Goal: Information Seeking & Learning: Learn about a topic

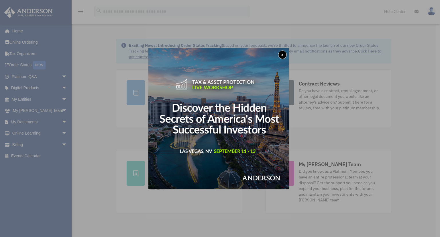
click at [282, 53] on button "x" at bounding box center [282, 54] width 9 height 9
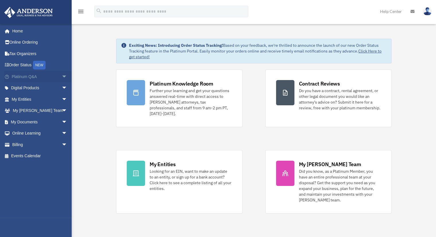
click at [62, 78] on span "arrow_drop_down" at bounding box center [67, 77] width 11 height 12
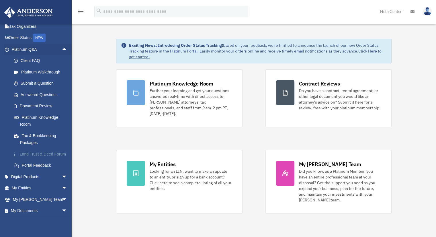
scroll to position [57, 0]
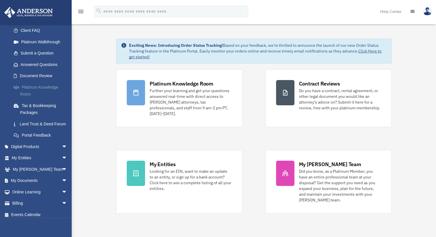
click at [44, 89] on link "Platinum Knowledge Room" at bounding box center [42, 90] width 68 height 18
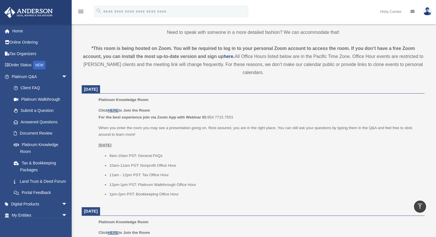
scroll to position [172, 0]
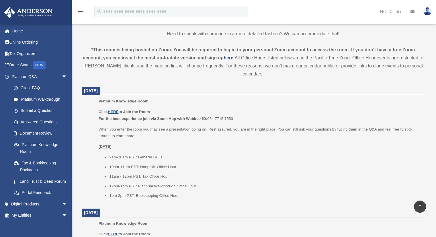
click at [116, 110] on u "HERE" at bounding box center [113, 112] width 11 height 4
click at [118, 110] on u "HERE" at bounding box center [113, 112] width 11 height 4
